Goal: Communication & Community: Answer question/provide support

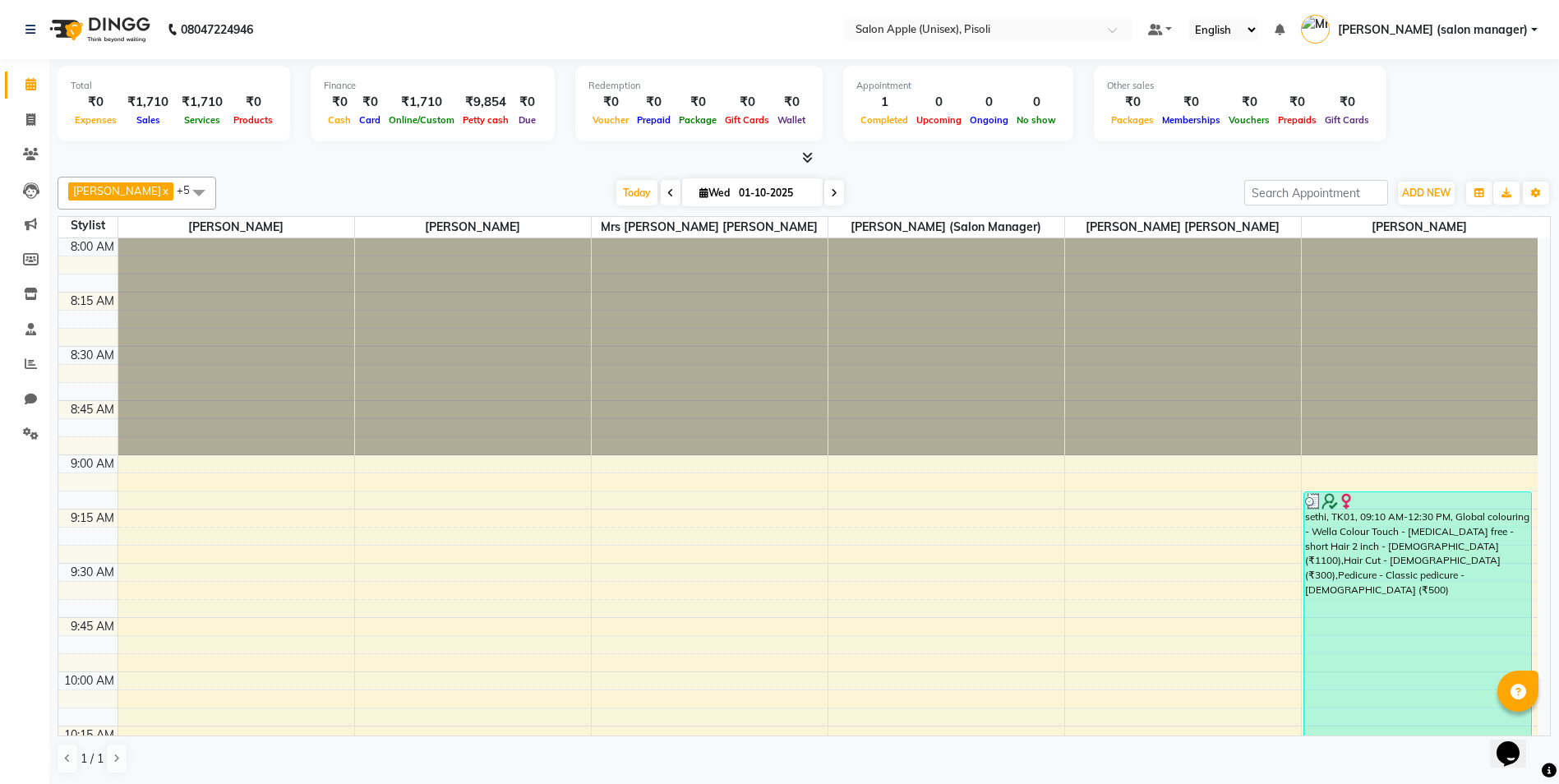
click at [809, 157] on icon at bounding box center [807, 157] width 11 height 12
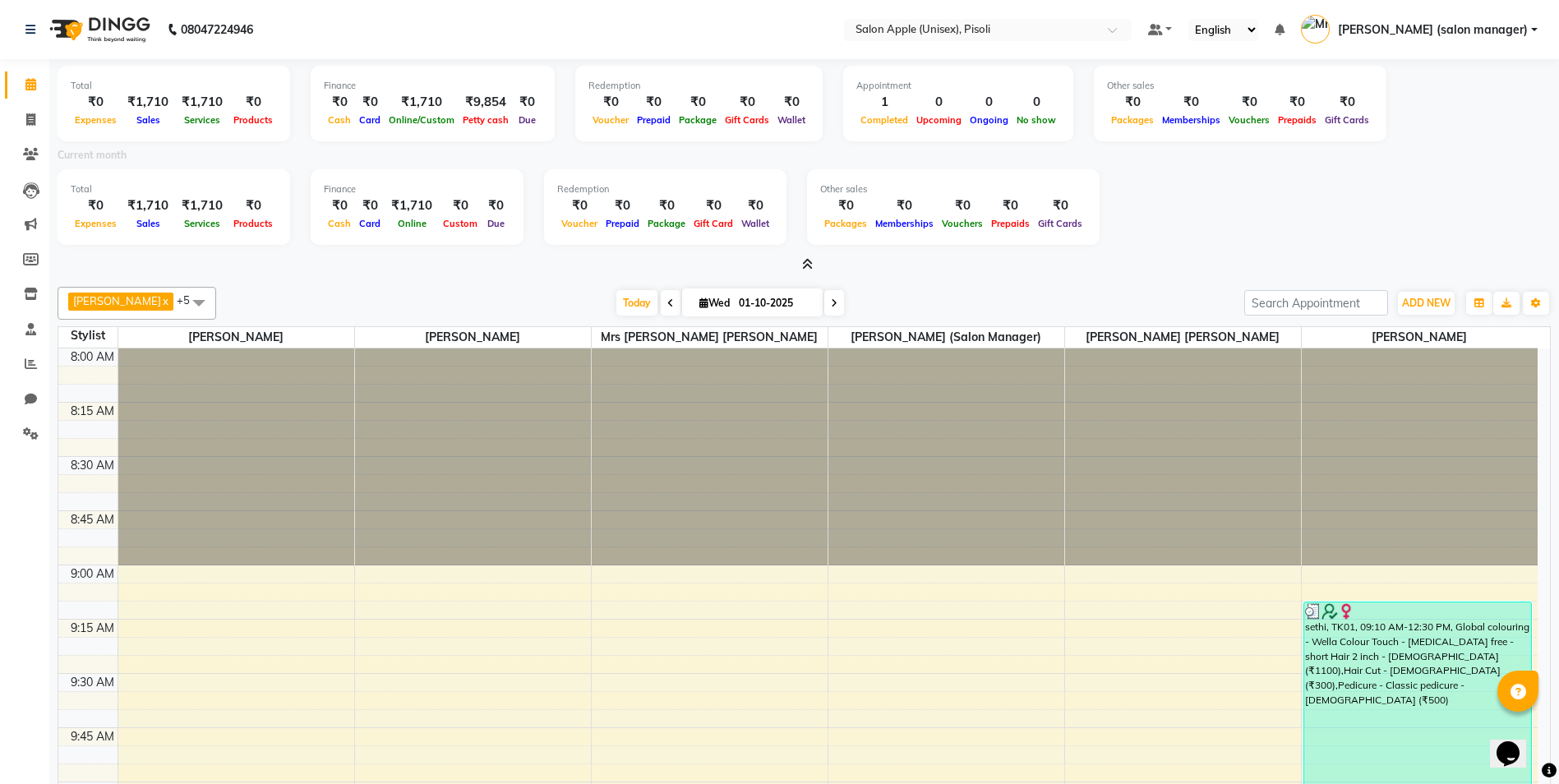
click at [805, 264] on icon at bounding box center [807, 264] width 11 height 12
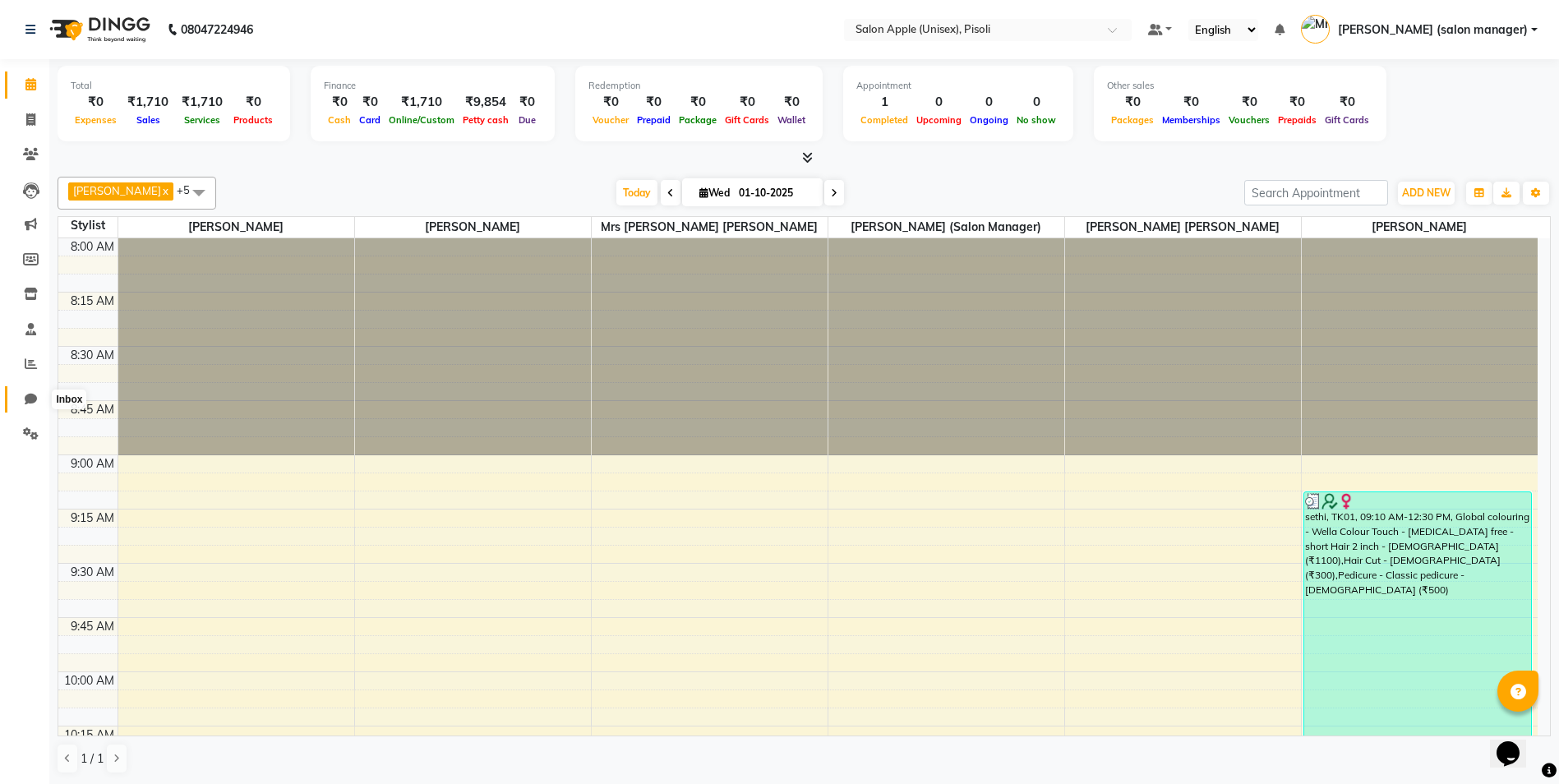
click at [31, 399] on icon at bounding box center [31, 399] width 12 height 12
select select "100"
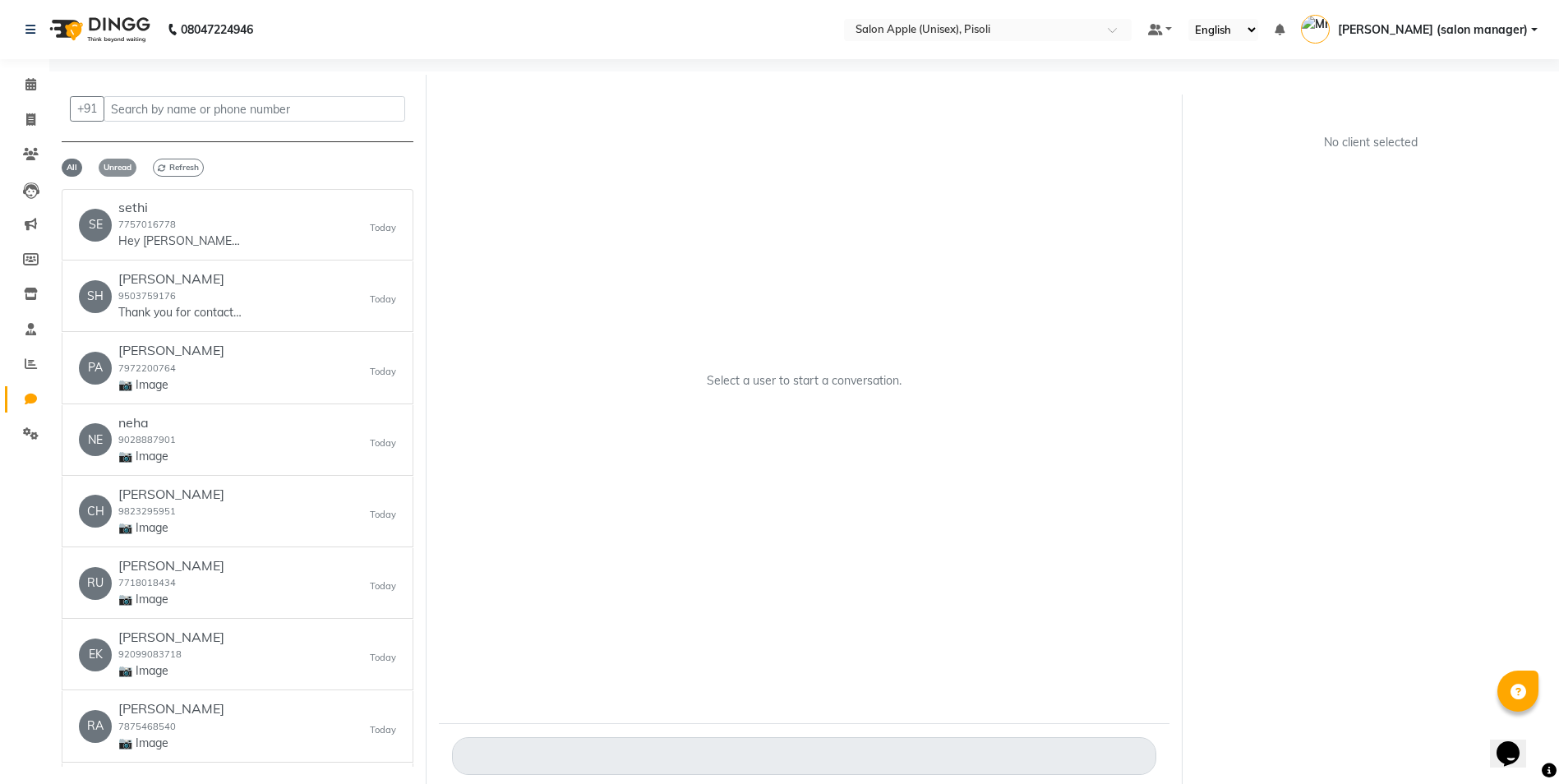
click at [114, 170] on span "Unread" at bounding box center [118, 167] width 38 height 18
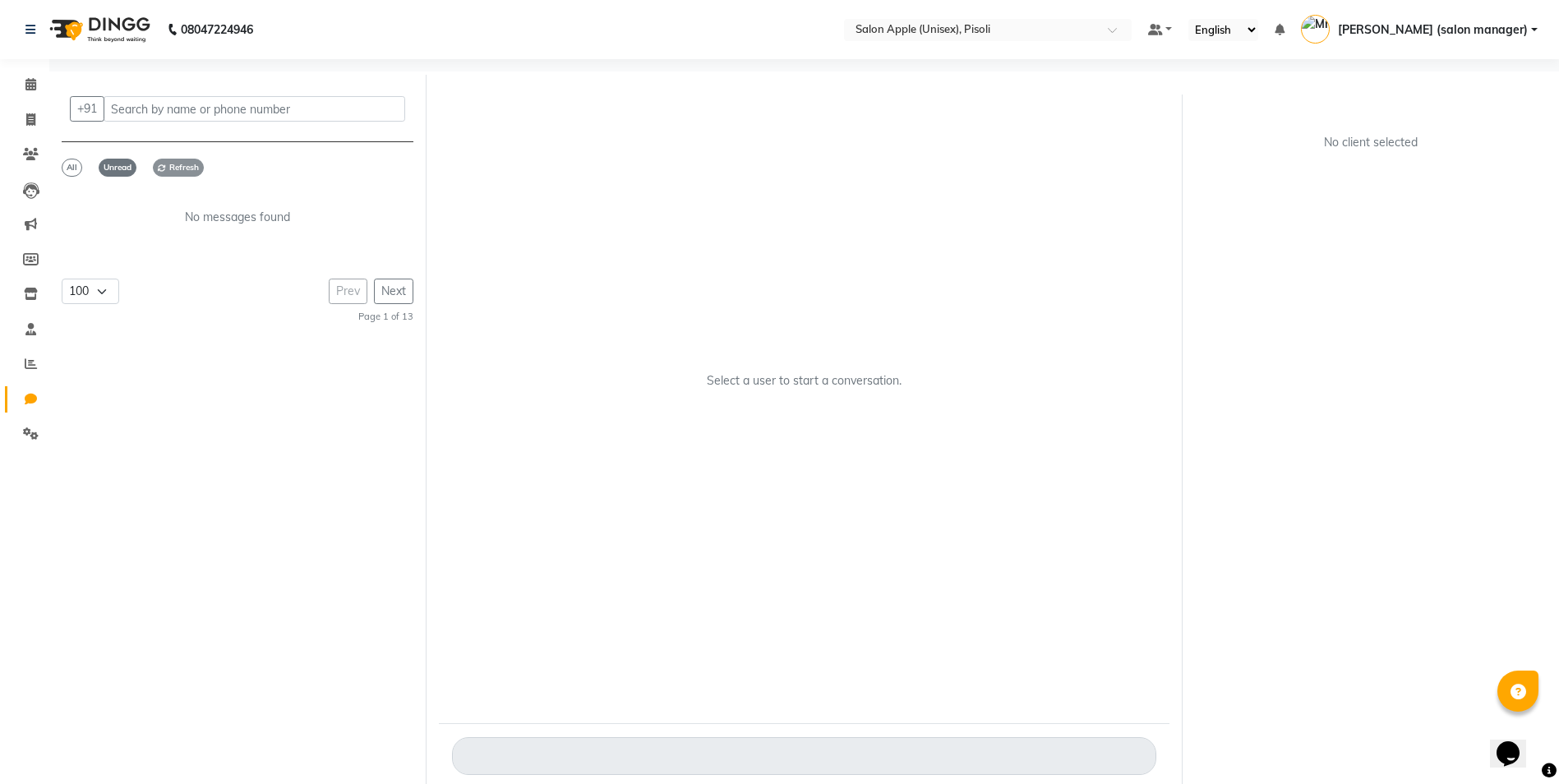
click at [171, 167] on span "Refresh" at bounding box center [177, 167] width 51 height 18
click at [70, 167] on span "All" at bounding box center [71, 167] width 21 height 18
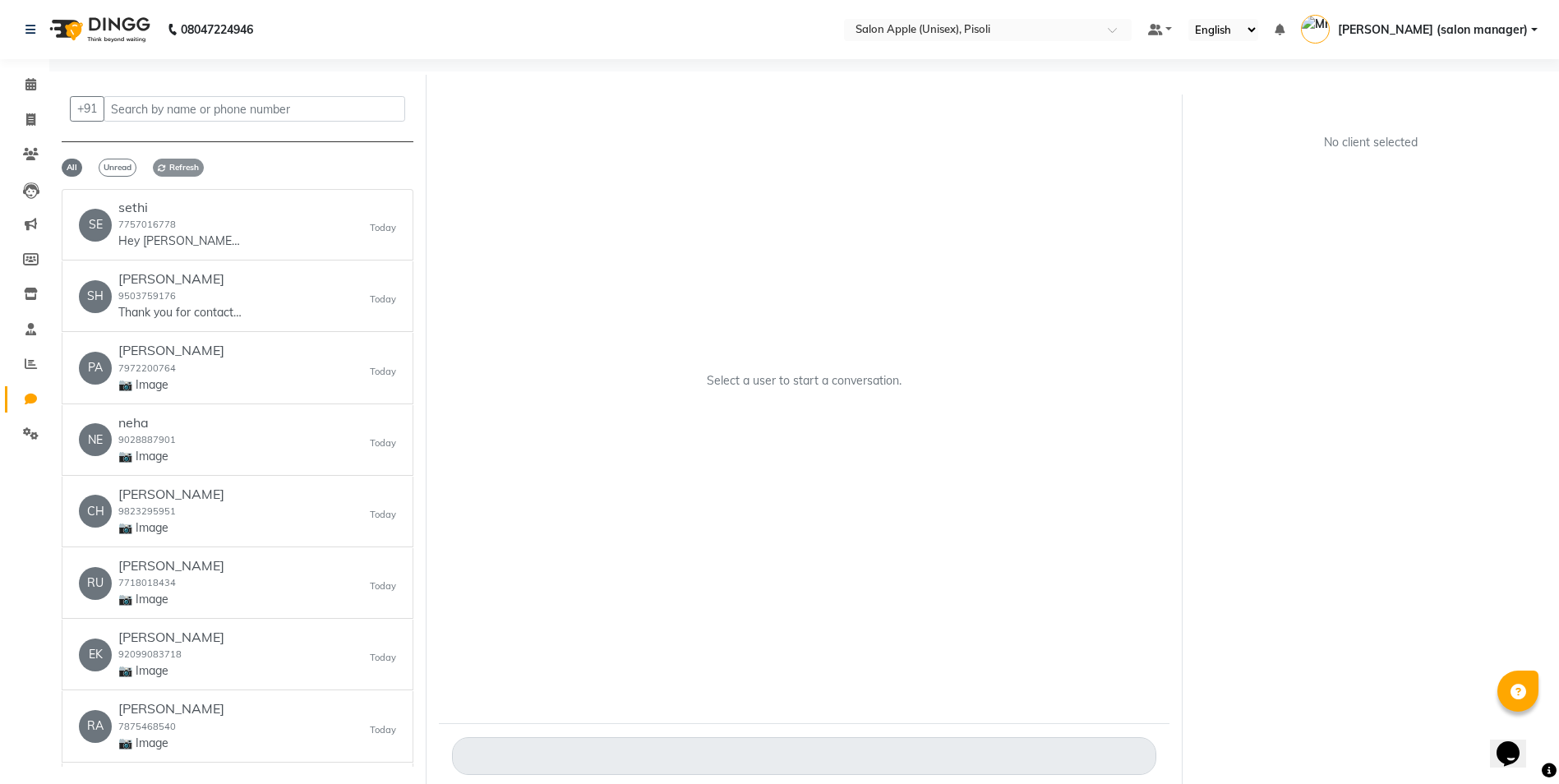
click at [182, 168] on span "Refresh" at bounding box center [177, 167] width 51 height 18
click at [268, 374] on div "PA [PERSON_NAME] 7972200764 📷 Image [DATE]" at bounding box center [238, 367] width 317 height 50
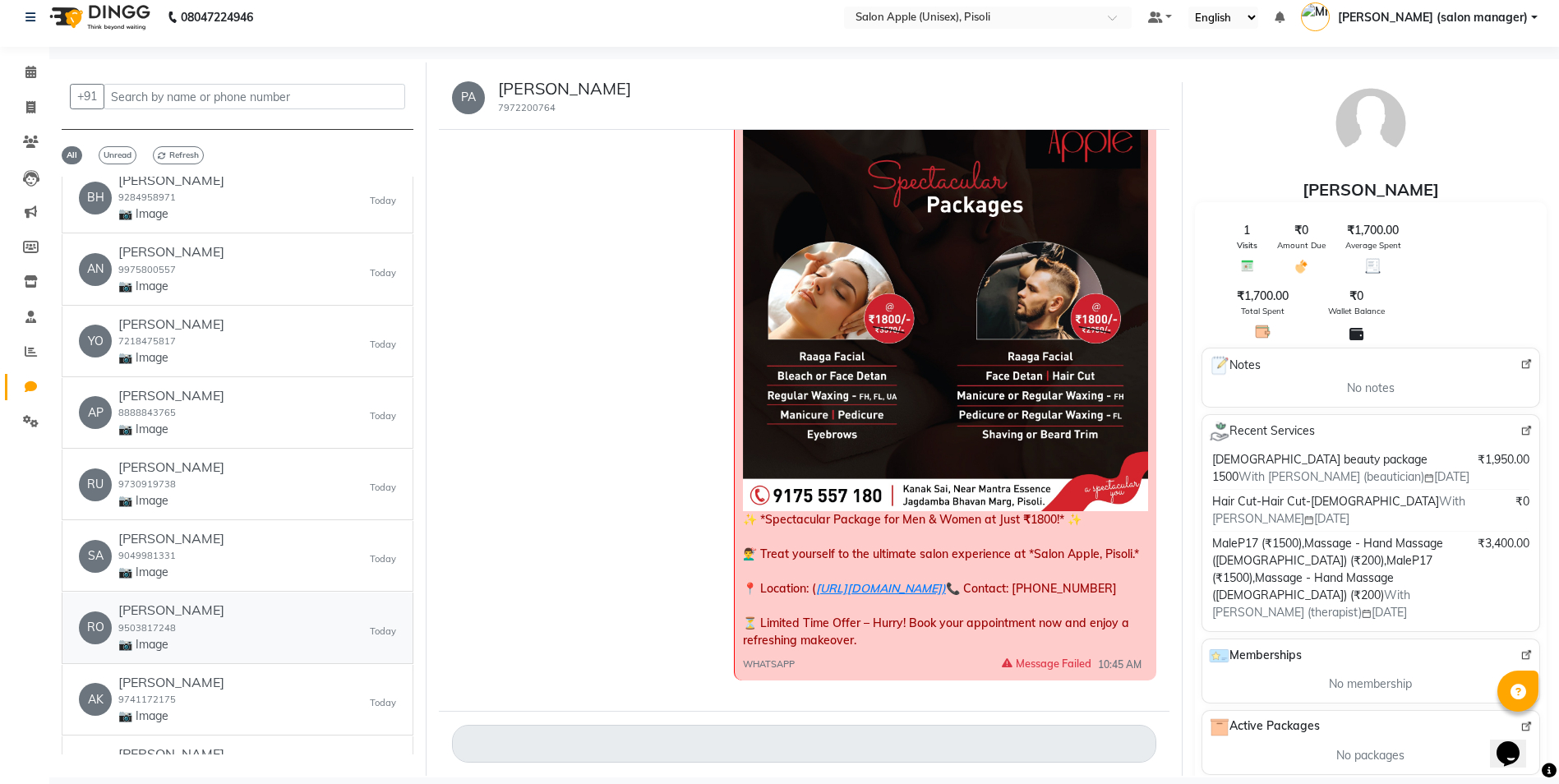
scroll to position [1561, 0]
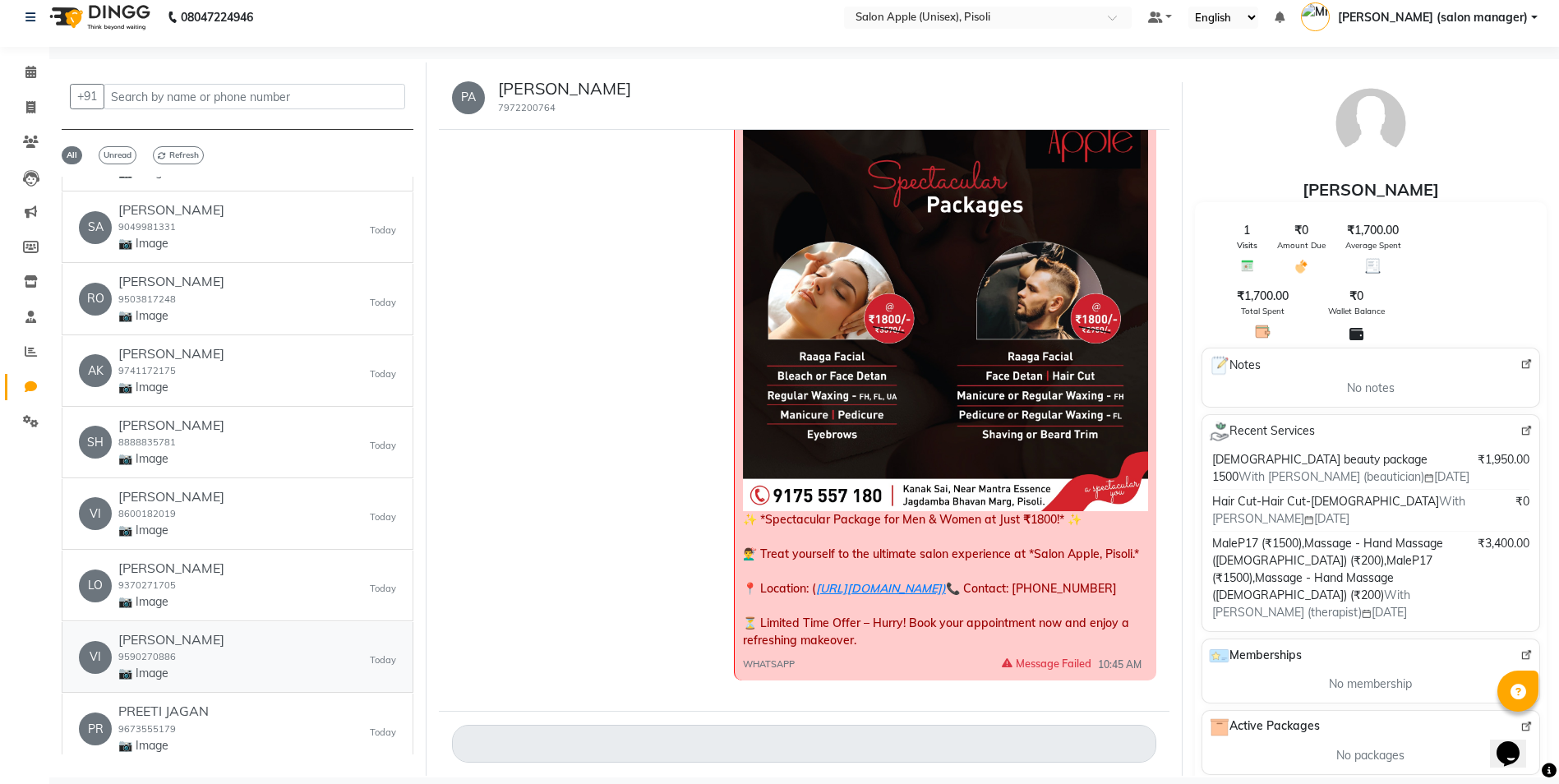
click at [183, 669] on p "📷 Image" at bounding box center [171, 672] width 106 height 17
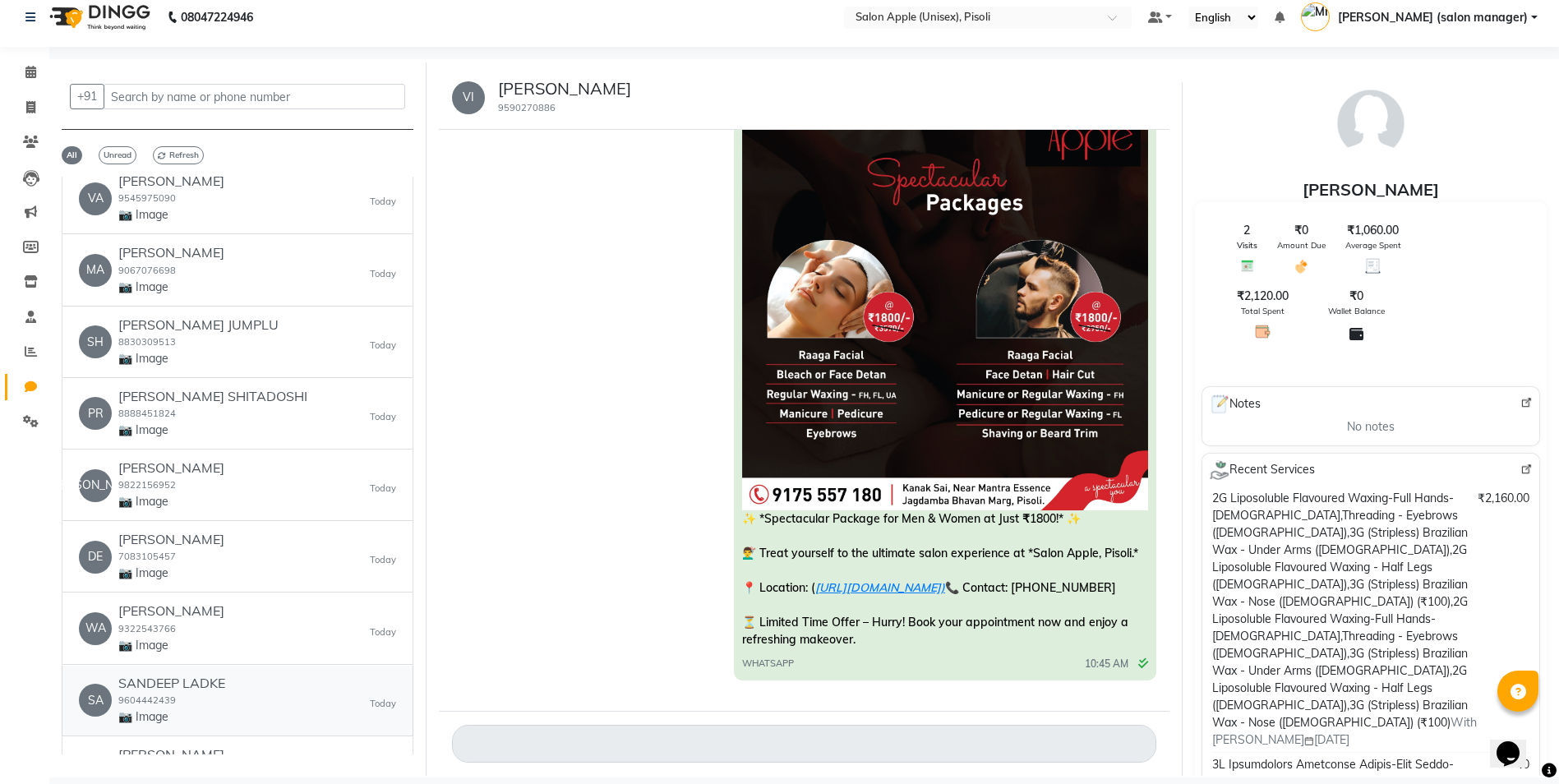
scroll to position [2383, 0]
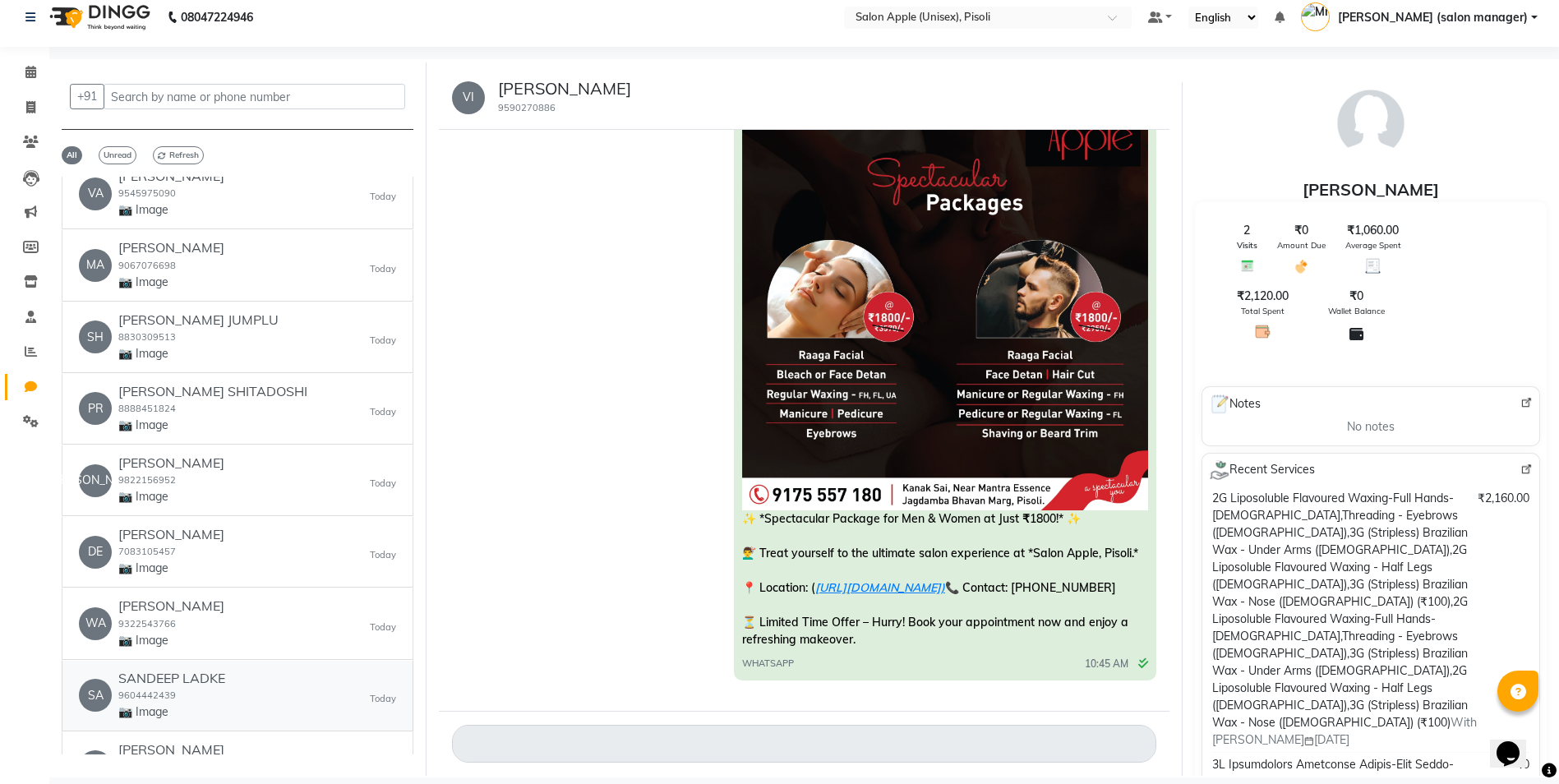
click at [156, 706] on p "📷 Image" at bounding box center [172, 711] width 107 height 17
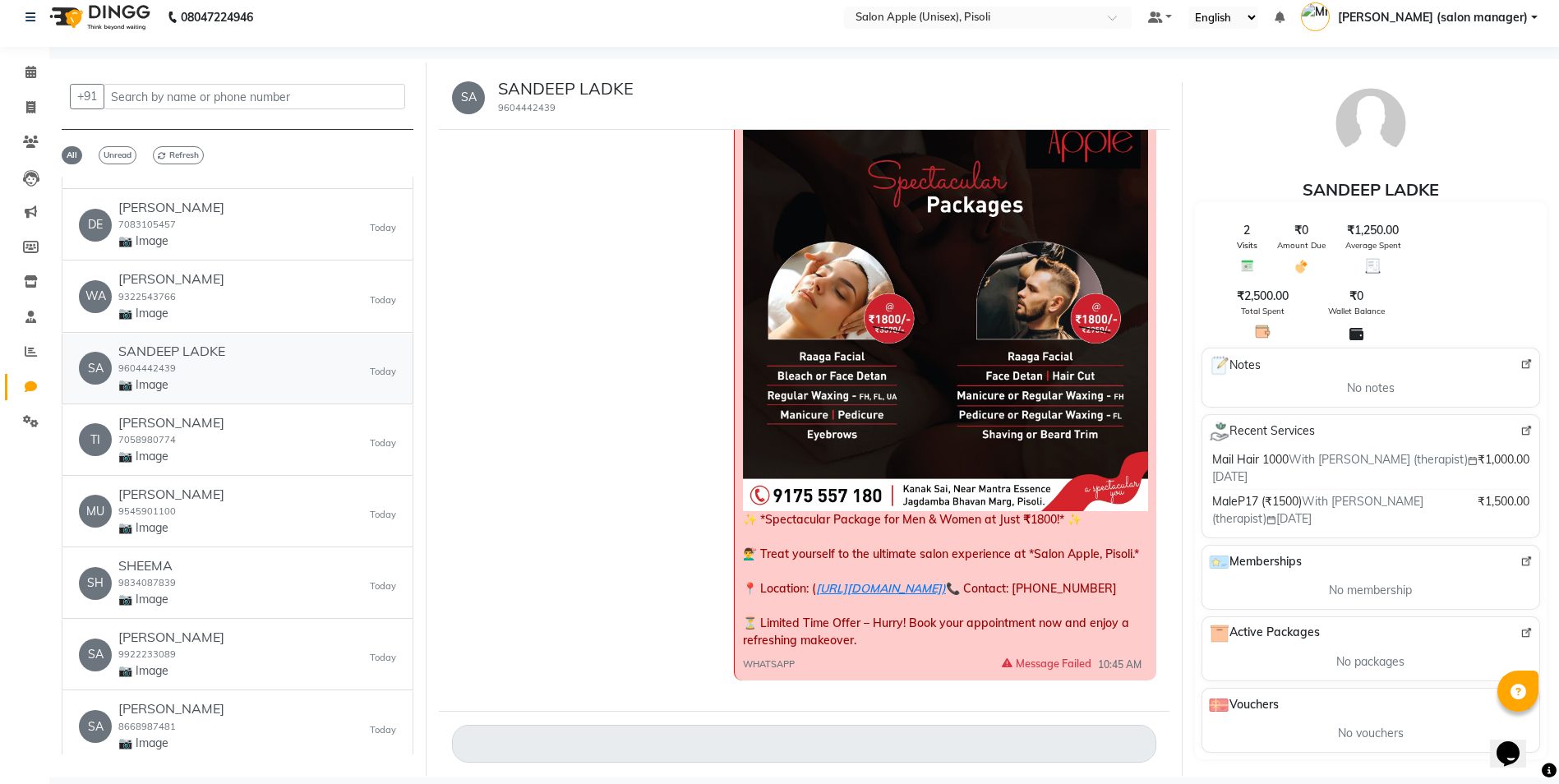
scroll to position [2876, 0]
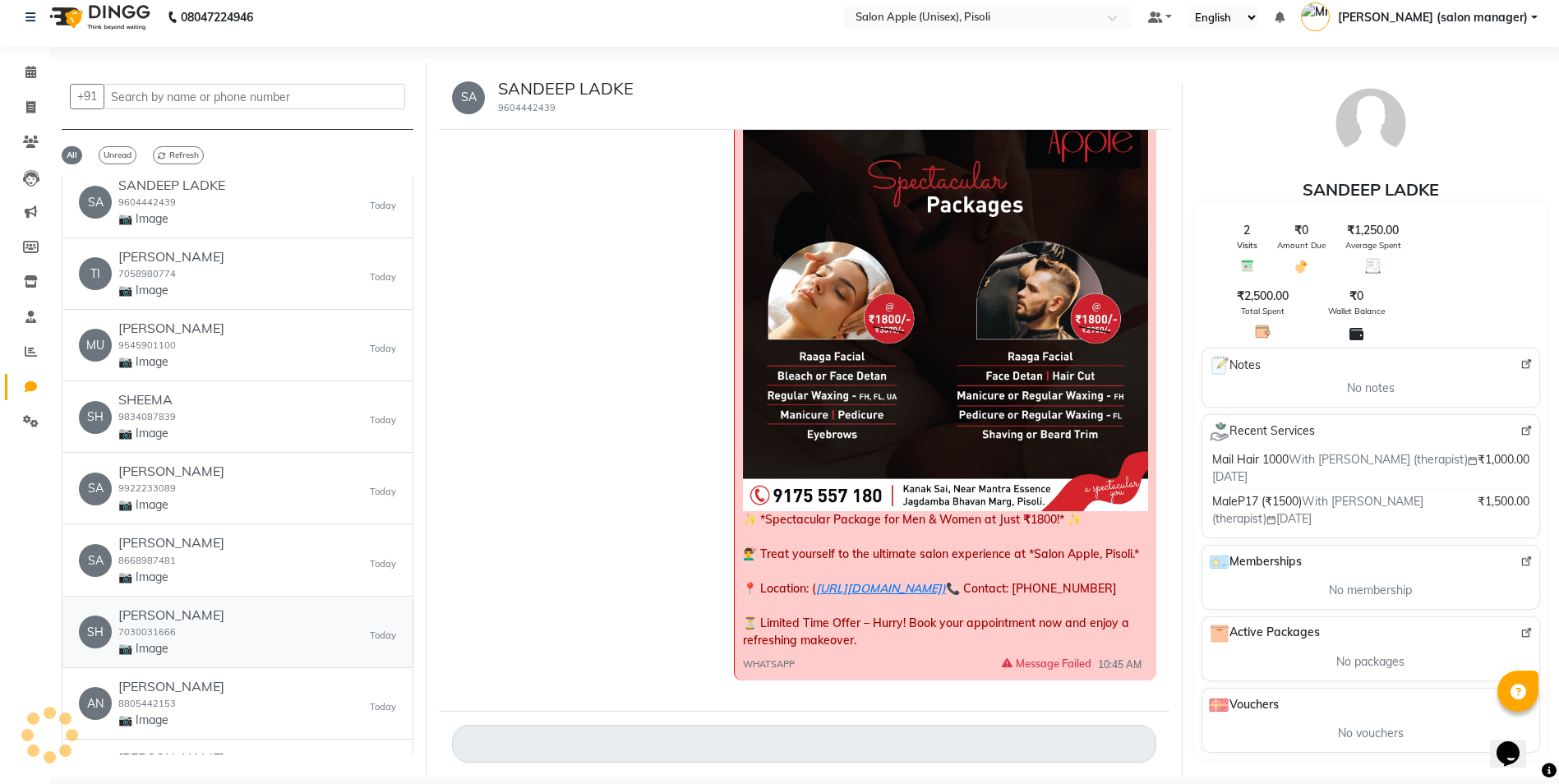
click at [192, 649] on p "📷 Image" at bounding box center [171, 647] width 106 height 17
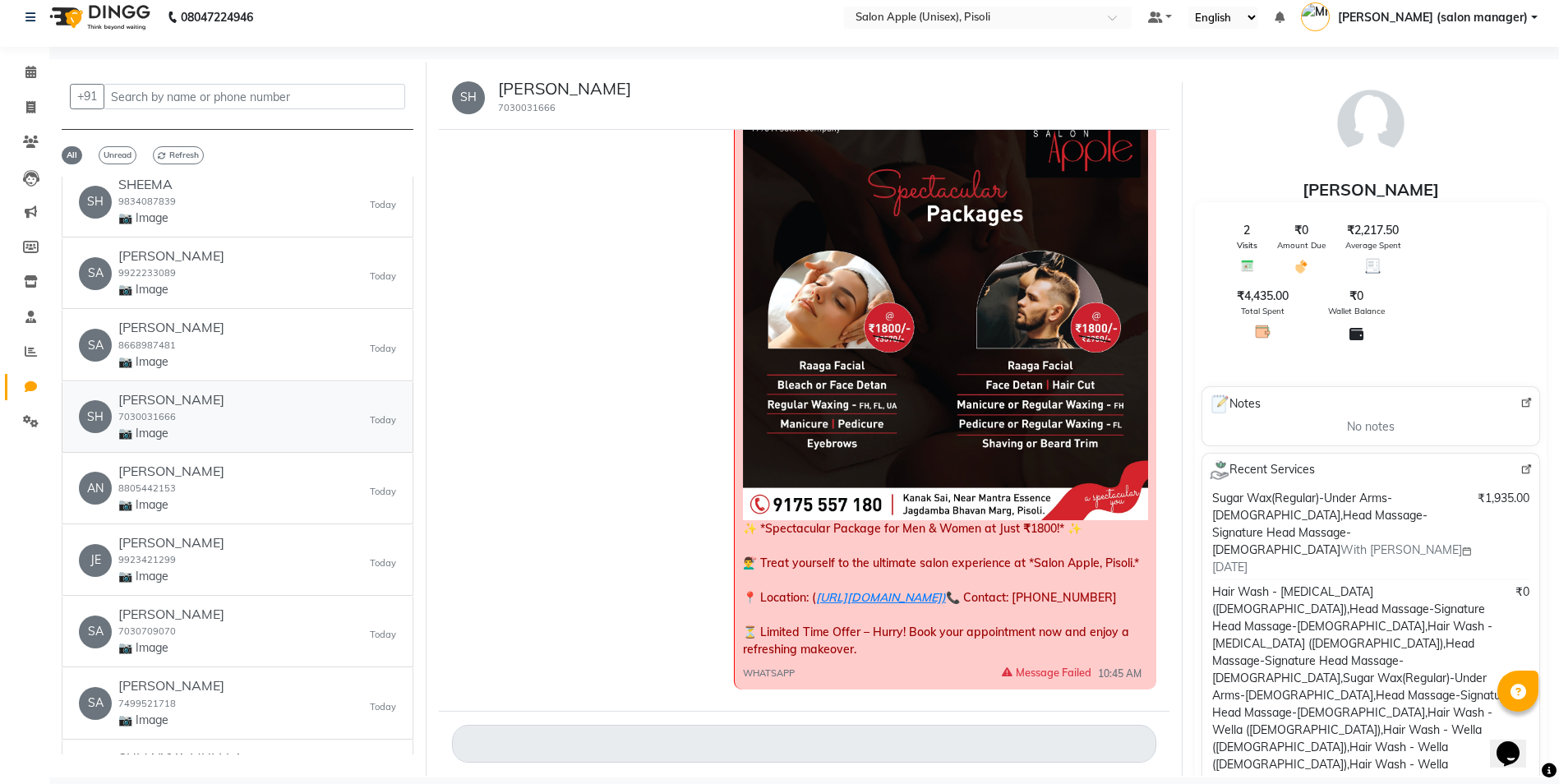
scroll to position [3203, 0]
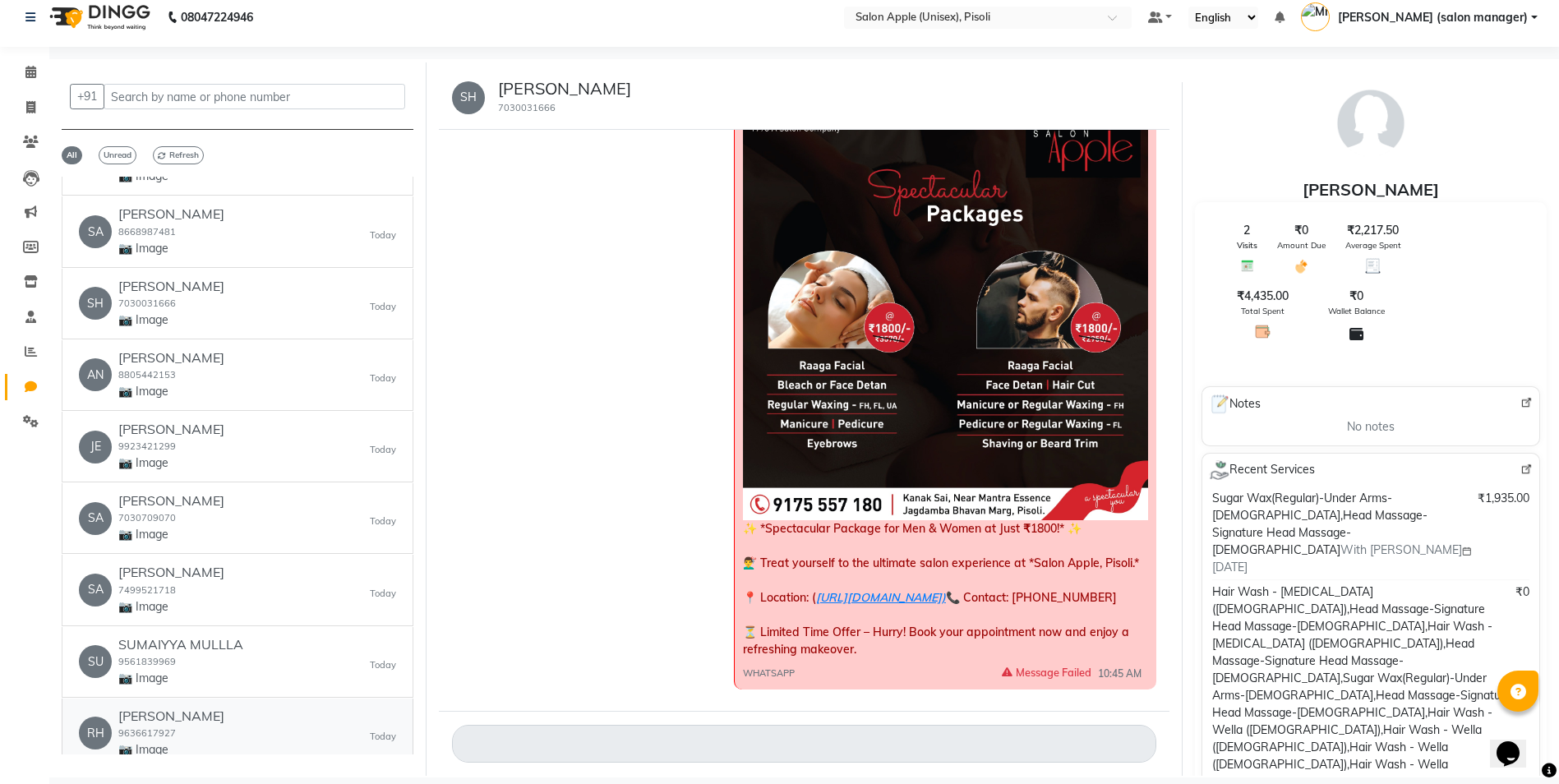
click at [179, 713] on h6 "[PERSON_NAME]" at bounding box center [171, 716] width 106 height 16
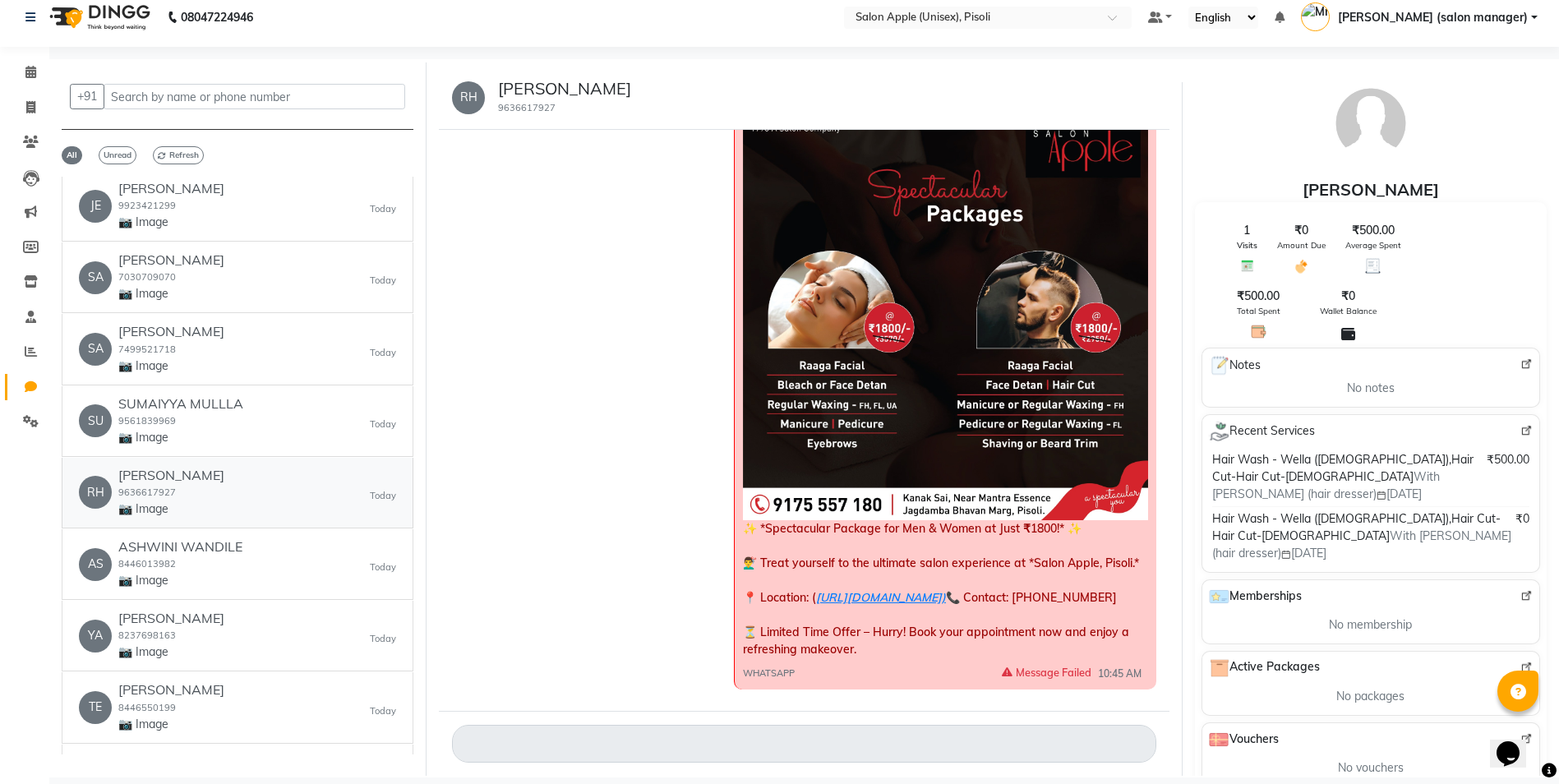
scroll to position [3532, 0]
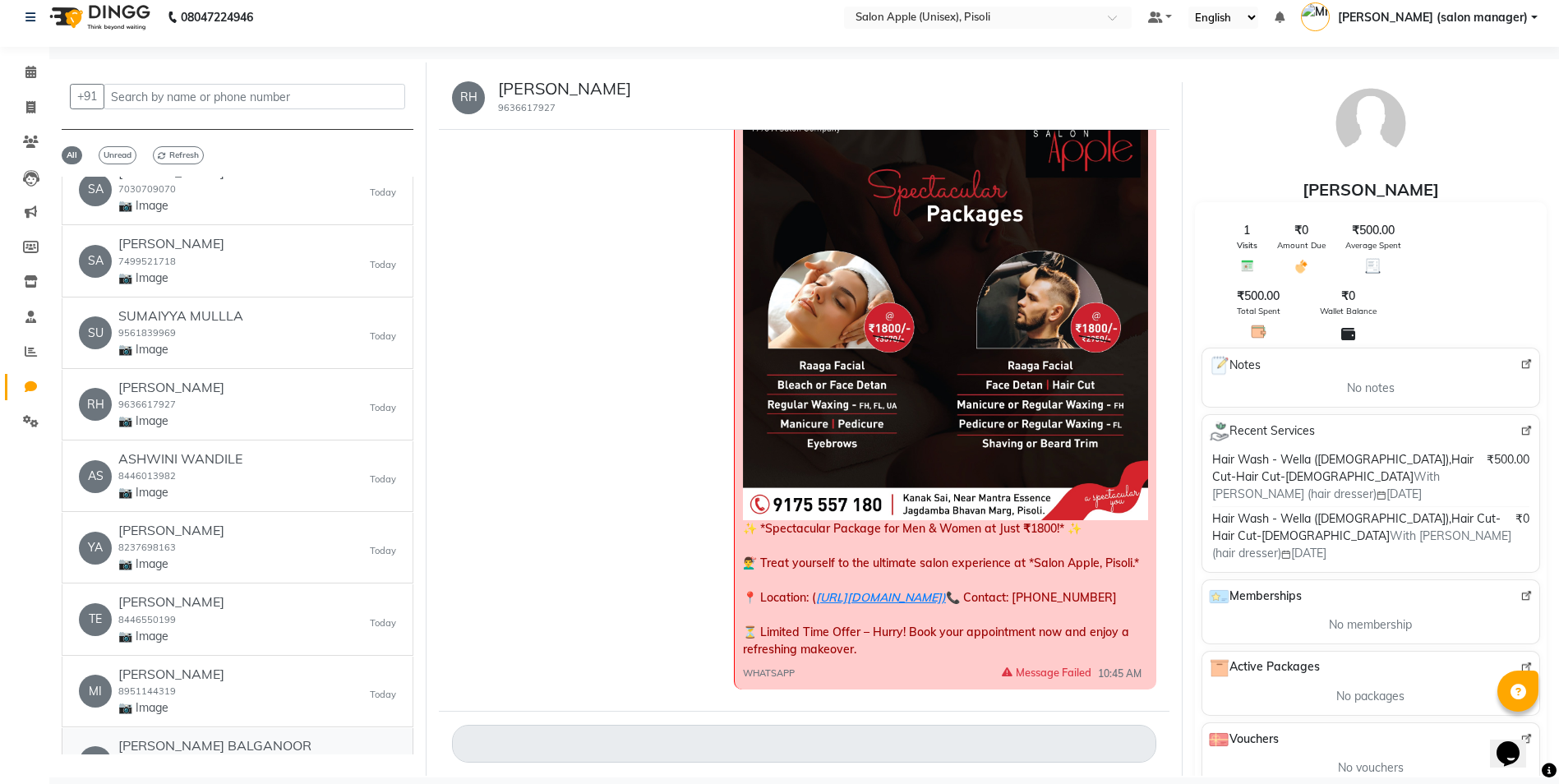
click at [178, 737] on h6 "[PERSON_NAME] BALGANOOR" at bounding box center [215, 745] width 193 height 16
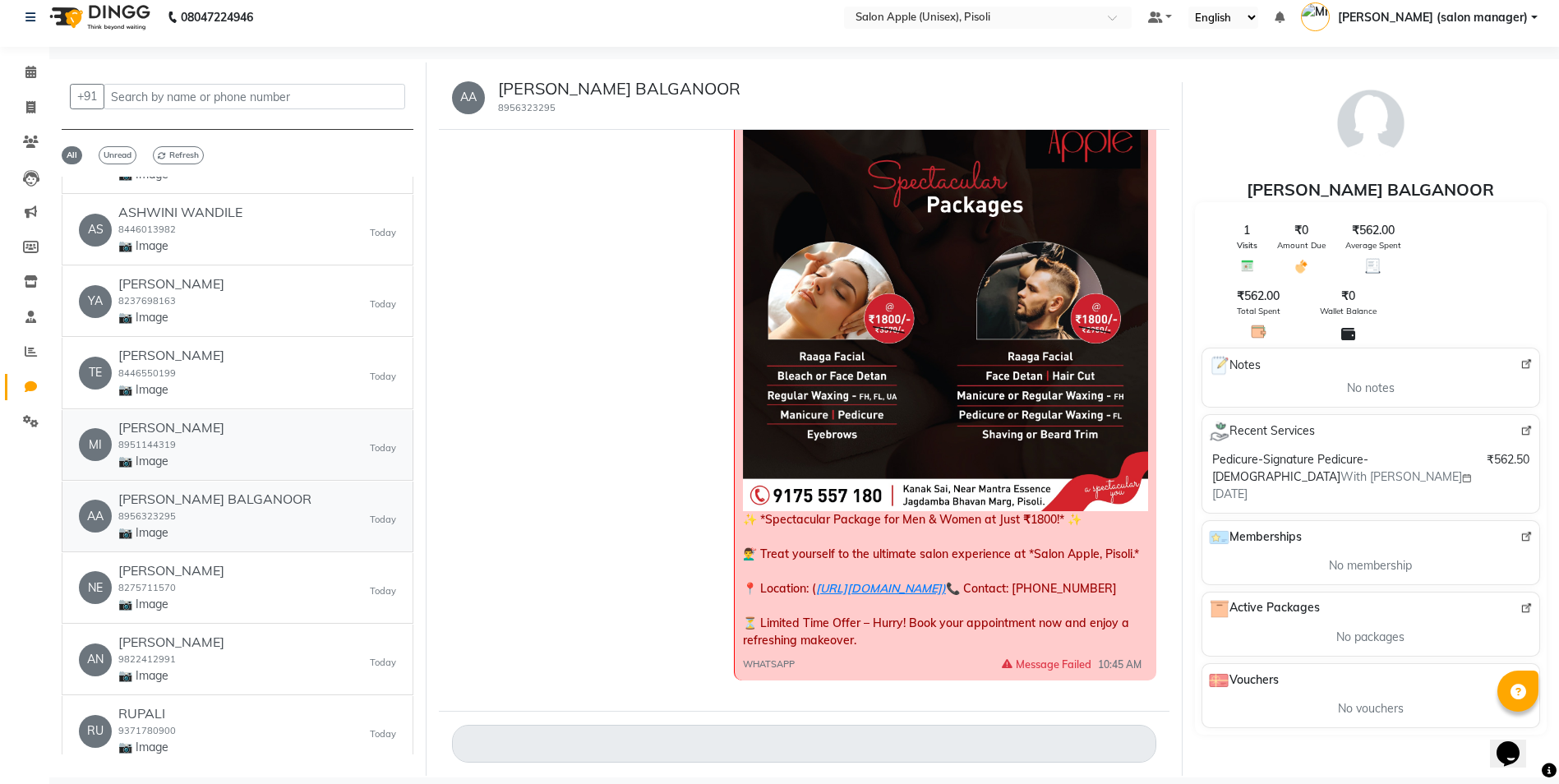
scroll to position [4189, 0]
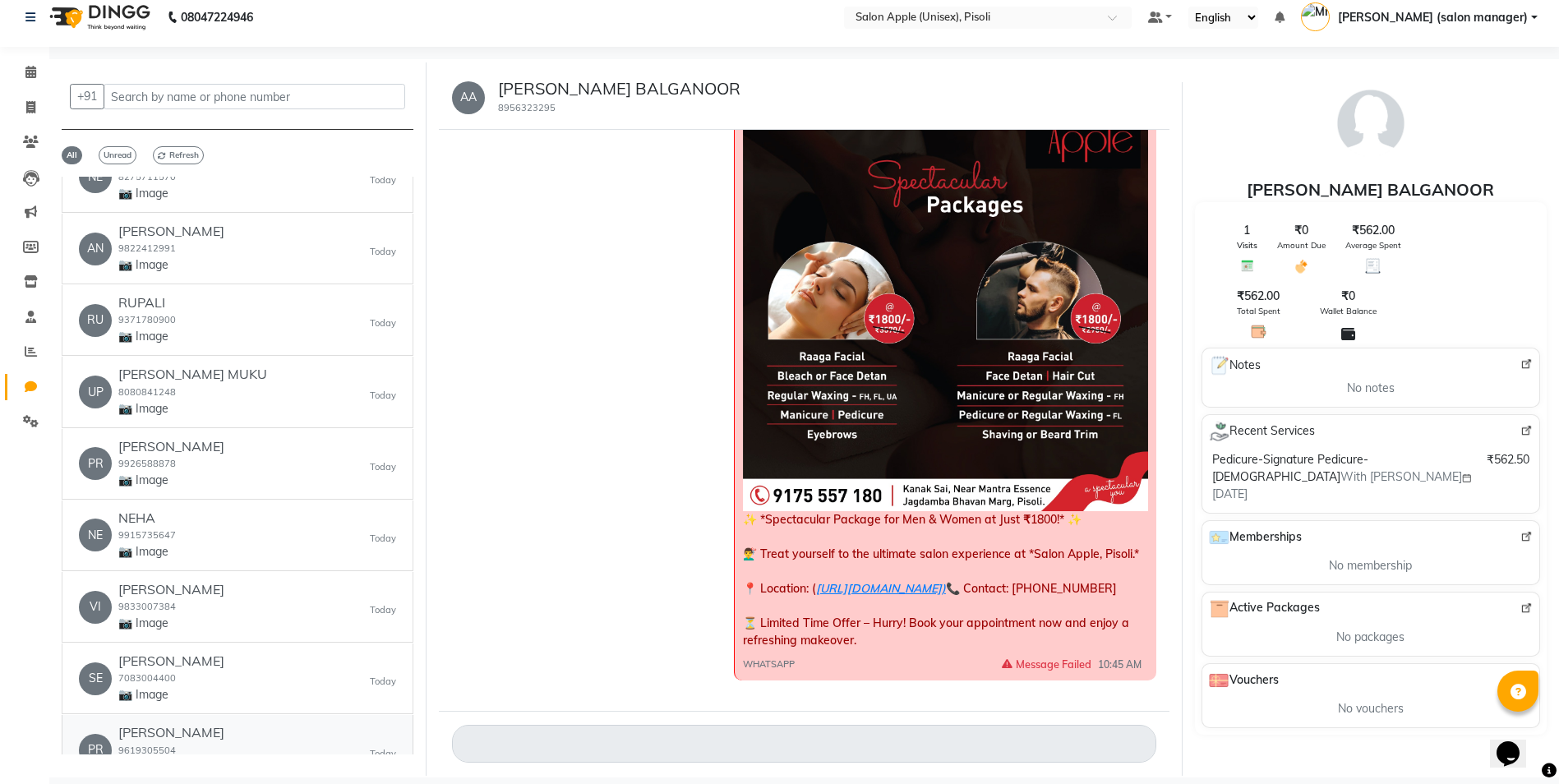
click at [224, 735] on div "PR Priyanka B 9619305504 📷 Image [DATE]" at bounding box center [238, 749] width 317 height 50
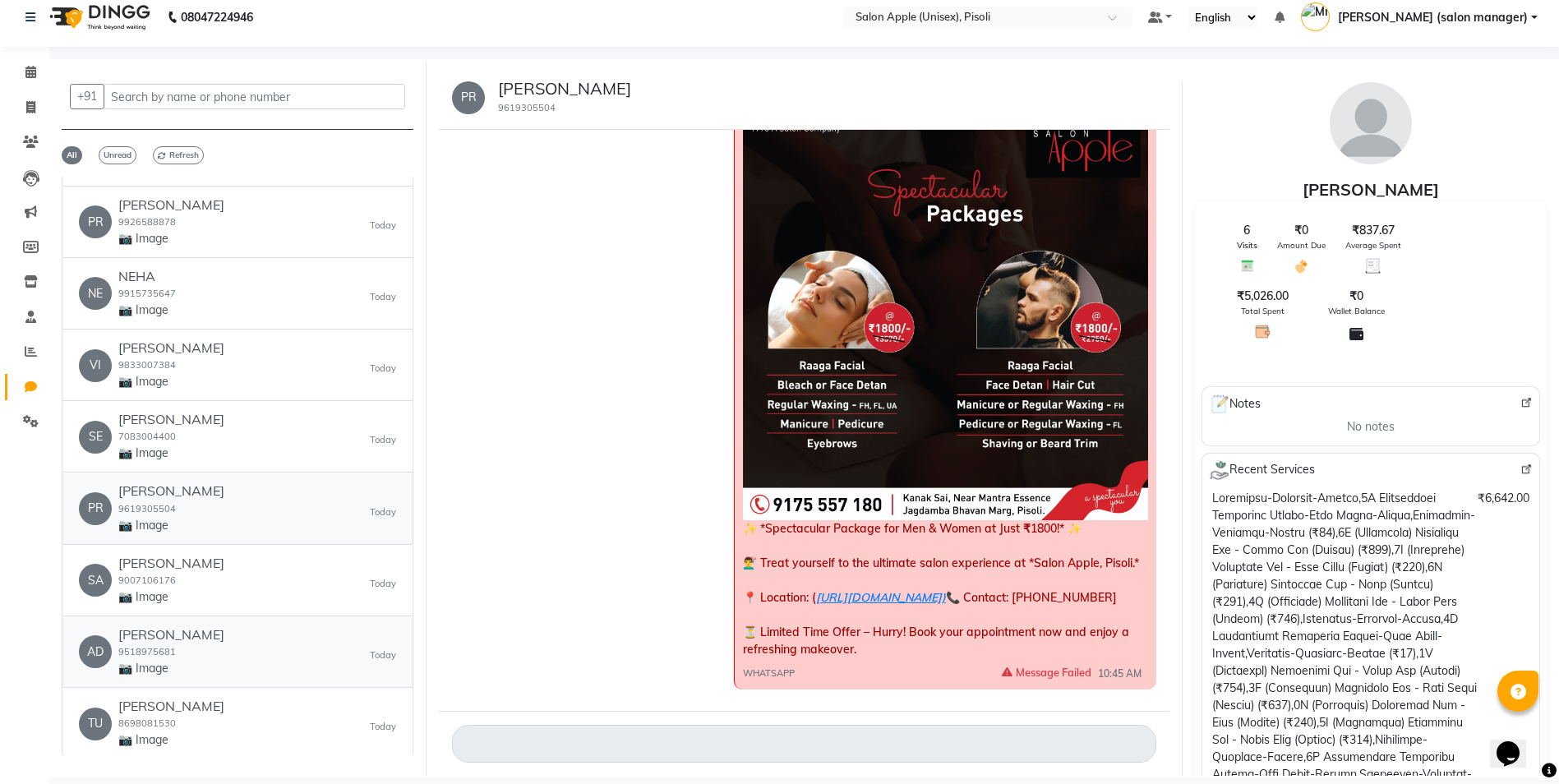
scroll to position [4518, 0]
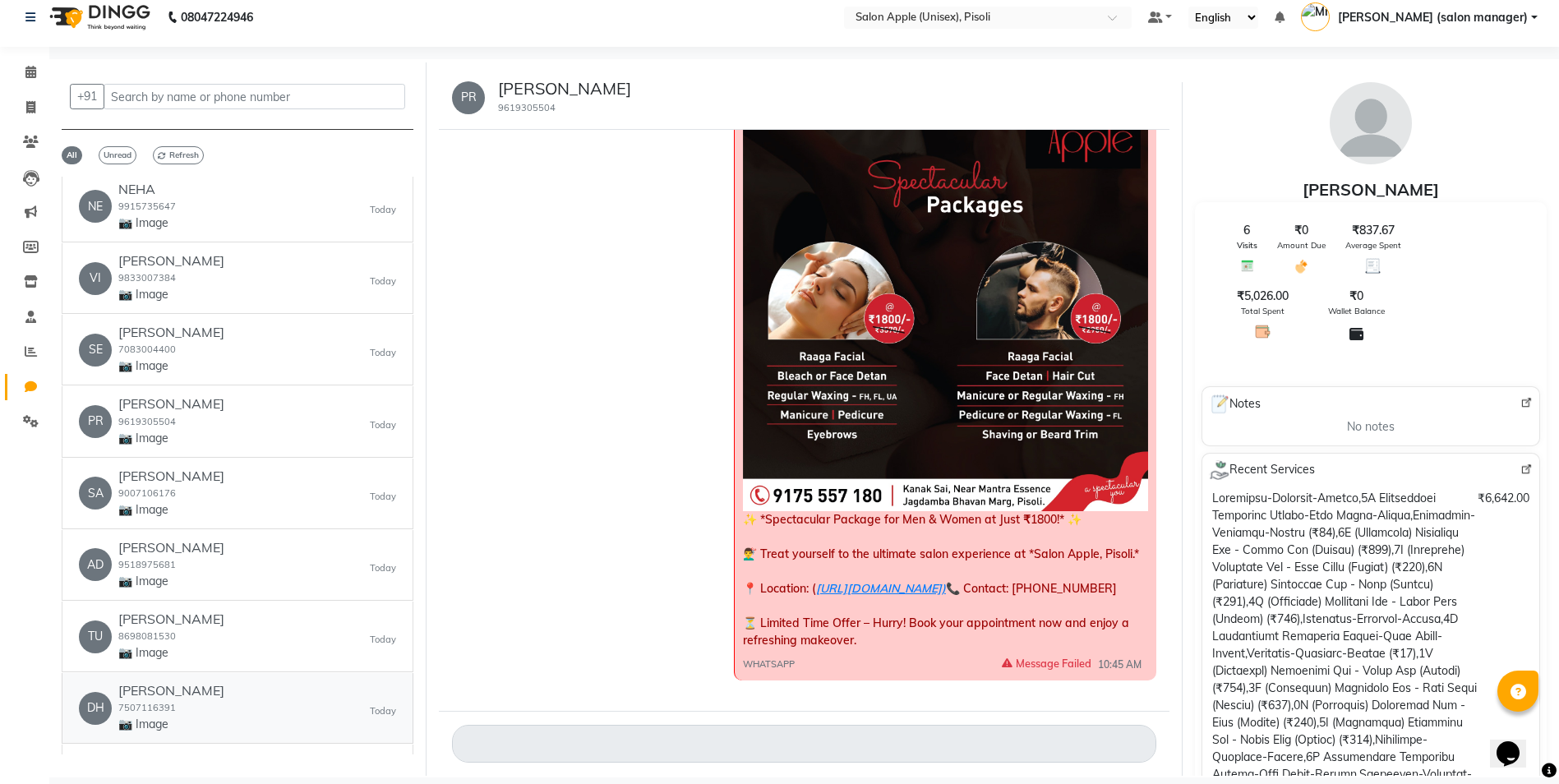
click at [223, 715] on div "[PERSON_NAME] 7507116391 📷 Image" at bounding box center [171, 708] width 106 height 50
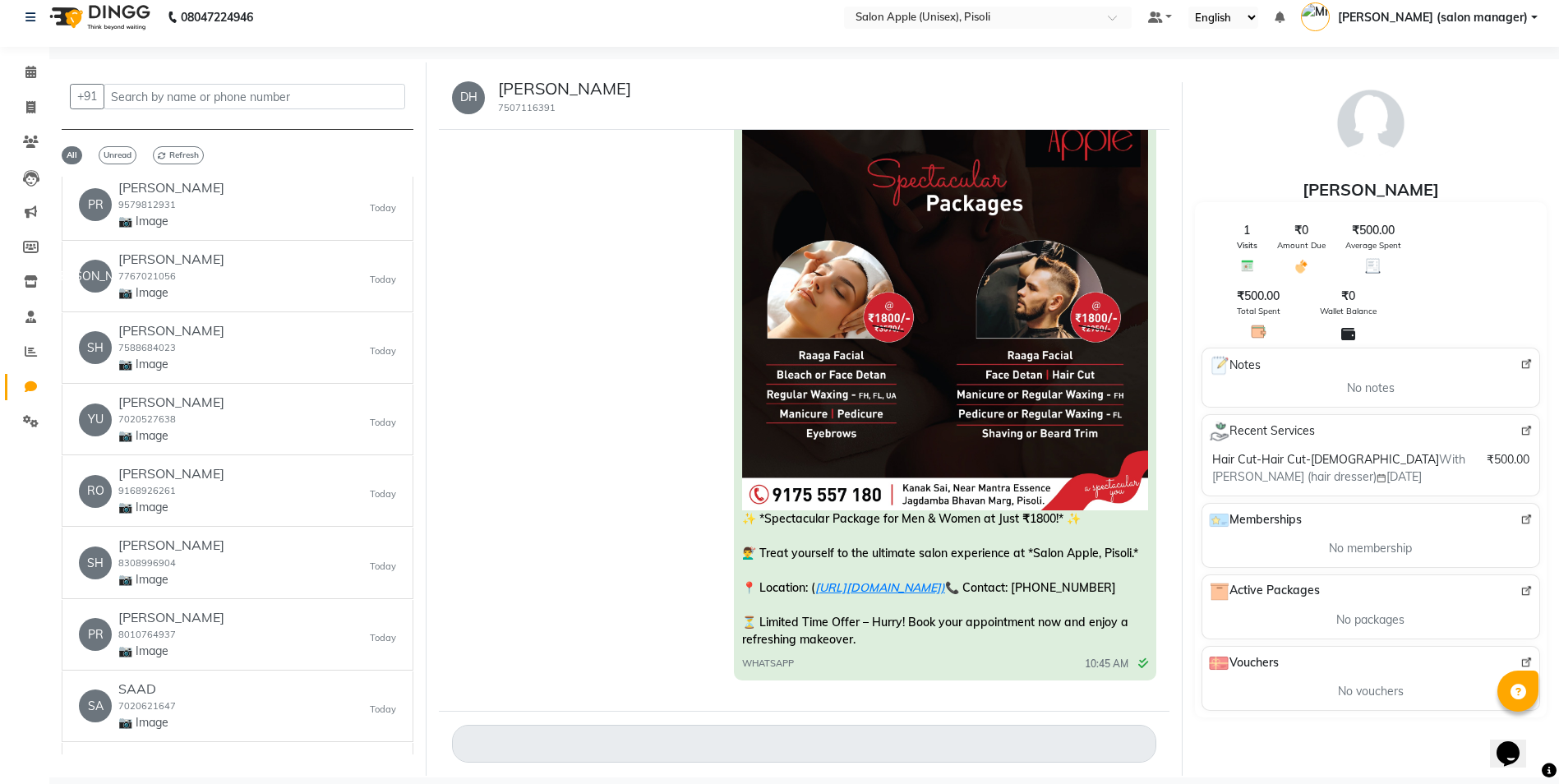
scroll to position [5340, 0]
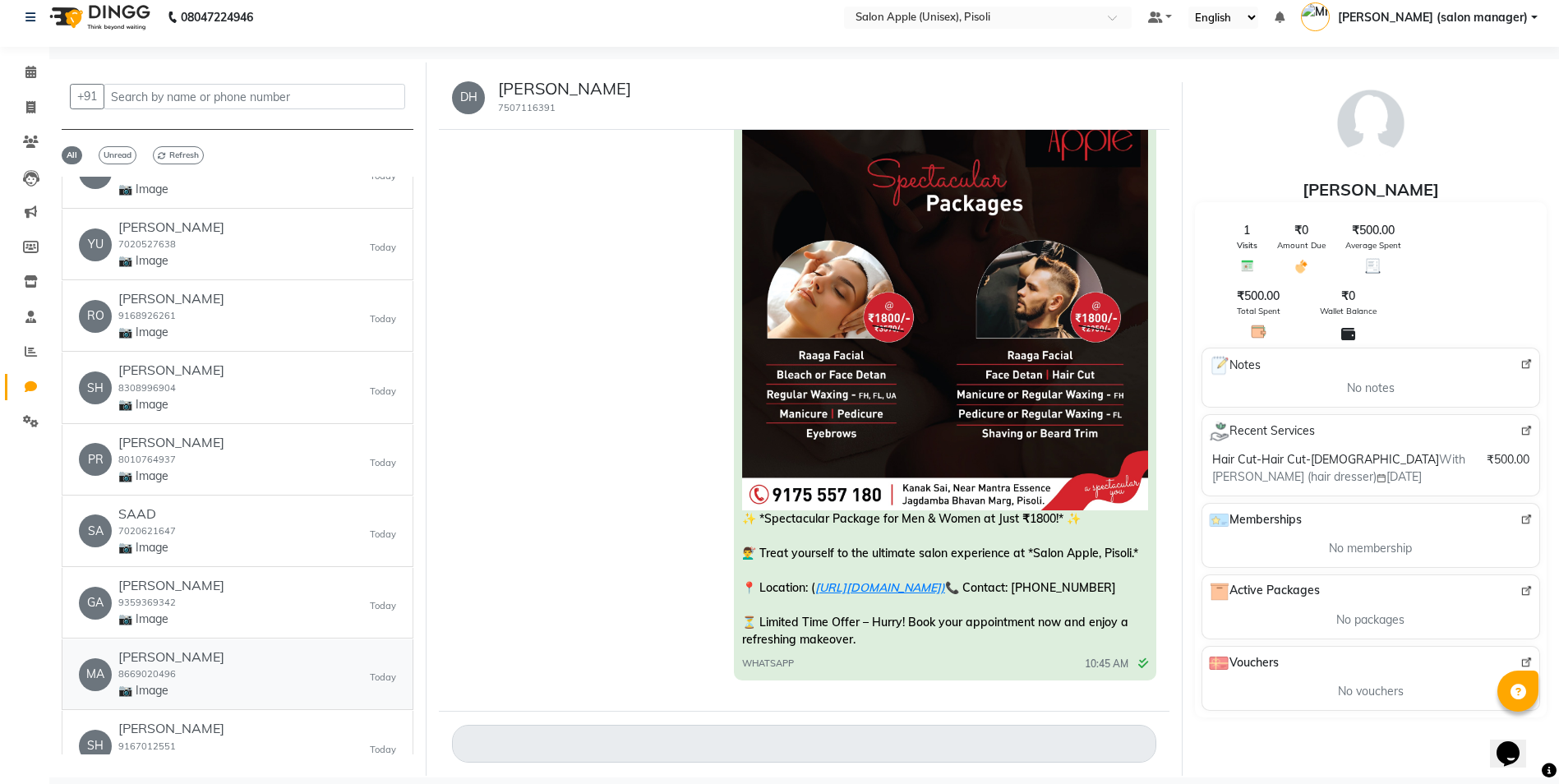
click at [202, 694] on p "📷 Image" at bounding box center [171, 690] width 106 height 17
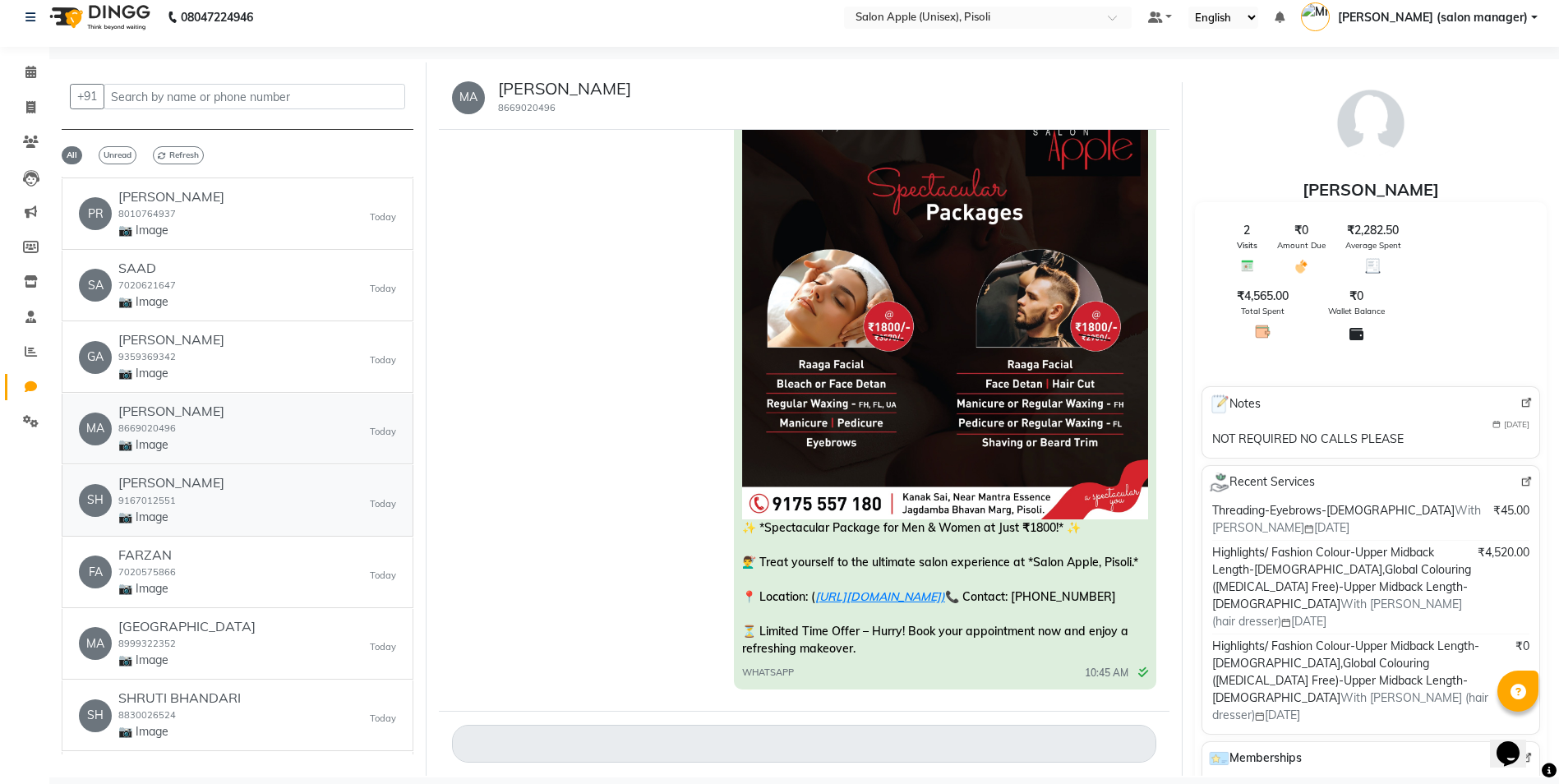
scroll to position [5586, 0]
click at [190, 637] on div "MA manila 8999322352 📷 Image [DATE]" at bounding box center [238, 642] width 317 height 50
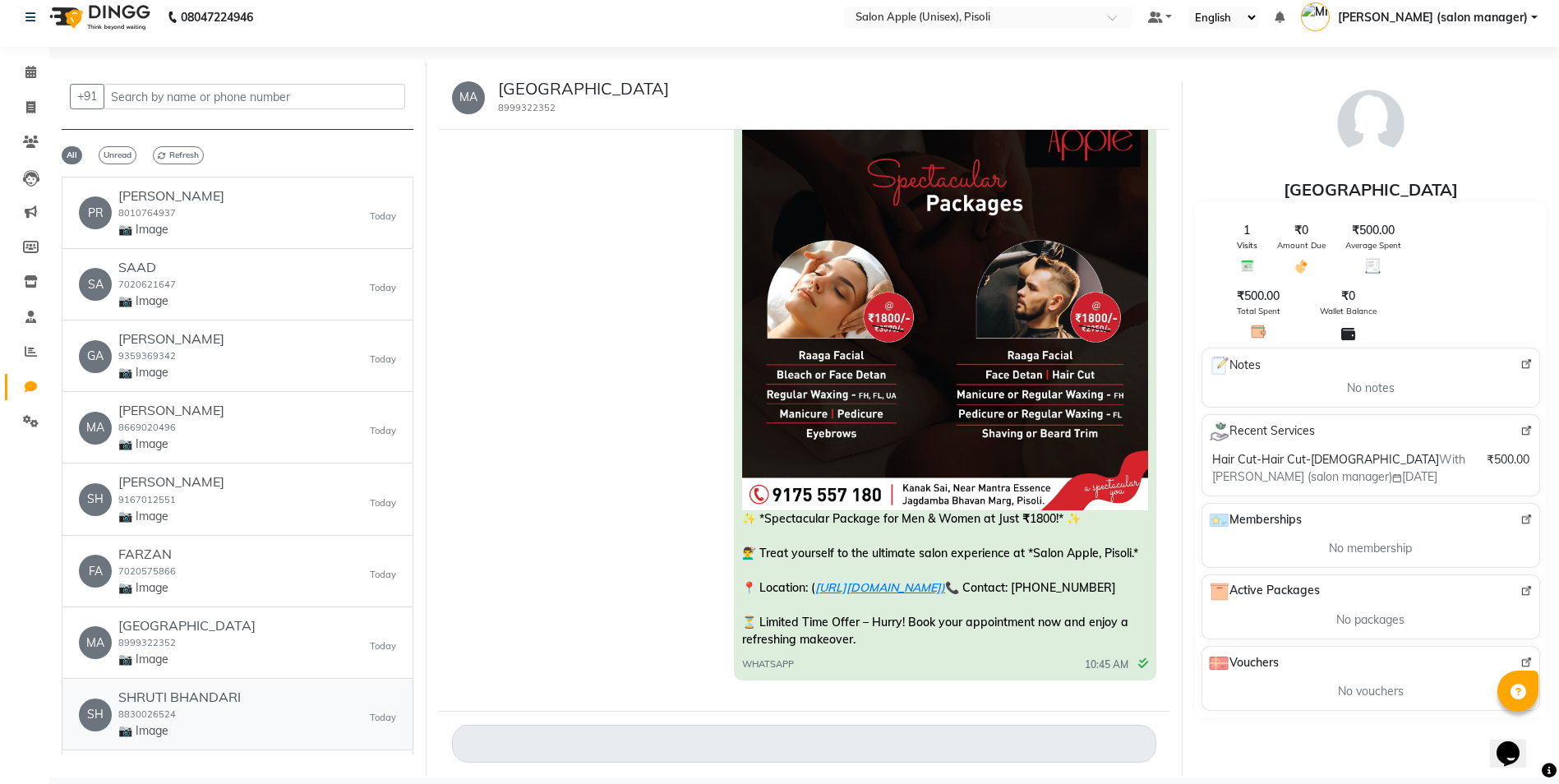
click at [207, 712] on div "SHRUTI BHANDARI 8830026524 📷 Image" at bounding box center [180, 714] width 123 height 50
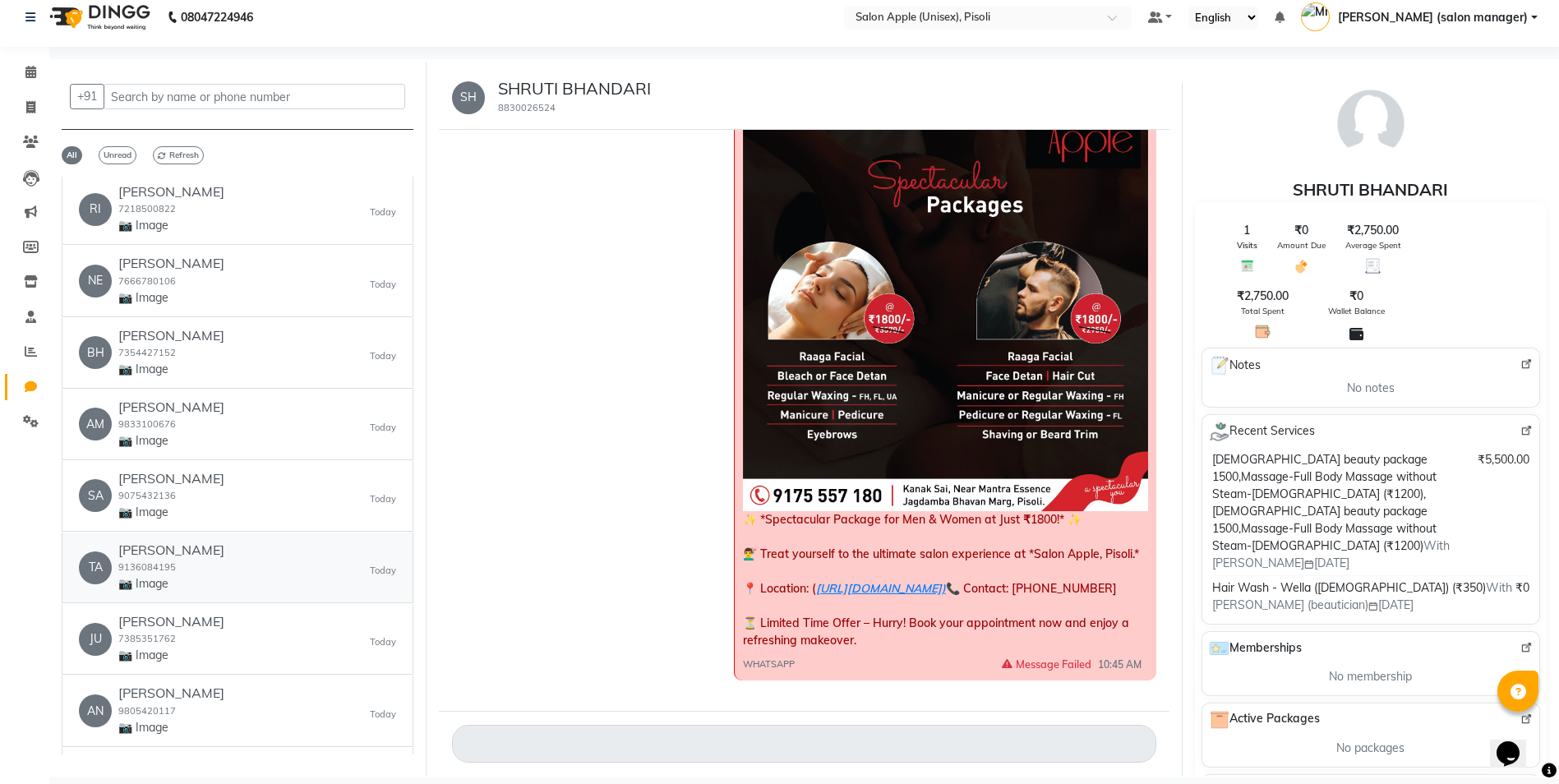
scroll to position [6325, 0]
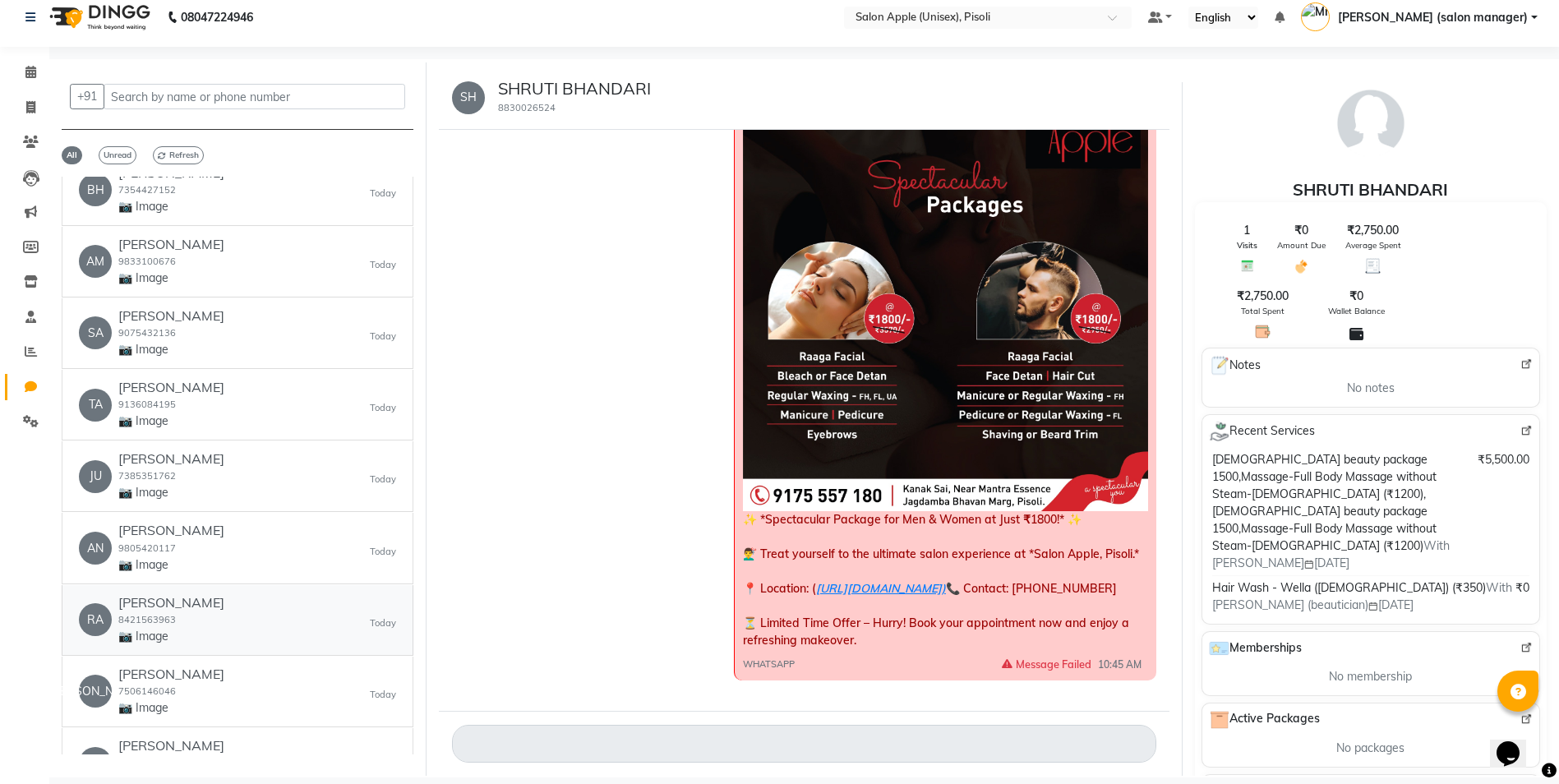
click at [204, 636] on p "📷 Image" at bounding box center [171, 636] width 106 height 17
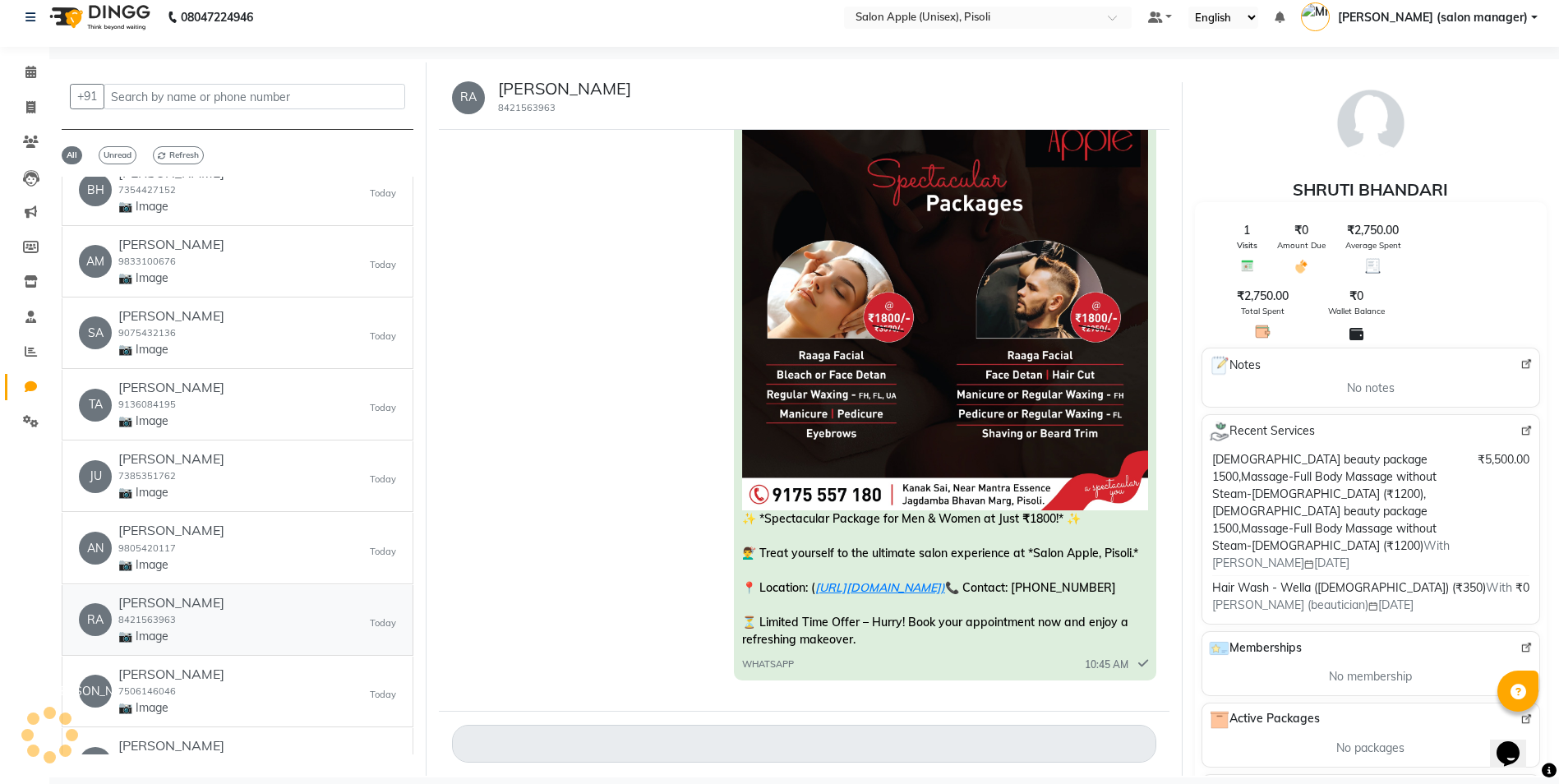
scroll to position [1835, 0]
